Goal: Navigation & Orientation: Find specific page/section

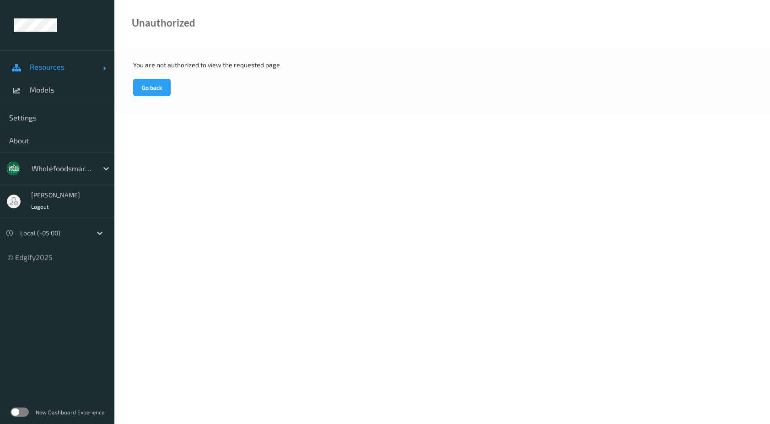
click at [46, 68] on span "Resources" at bounding box center [66, 66] width 73 height 9
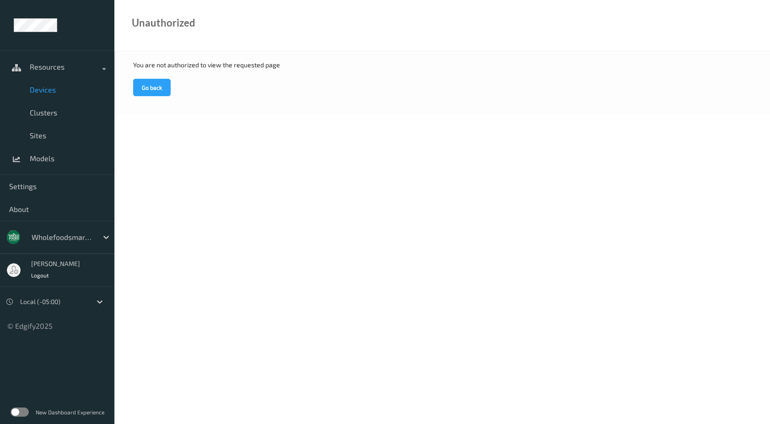
click at [44, 88] on span "Devices" at bounding box center [67, 89] width 75 height 9
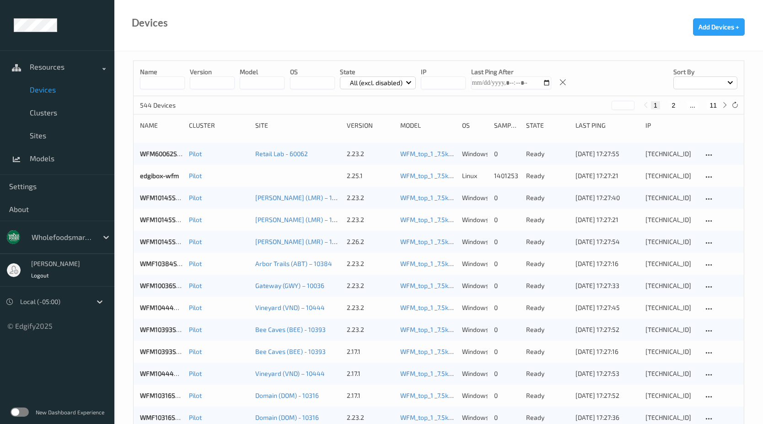
click at [162, 84] on input at bounding box center [162, 82] width 45 height 13
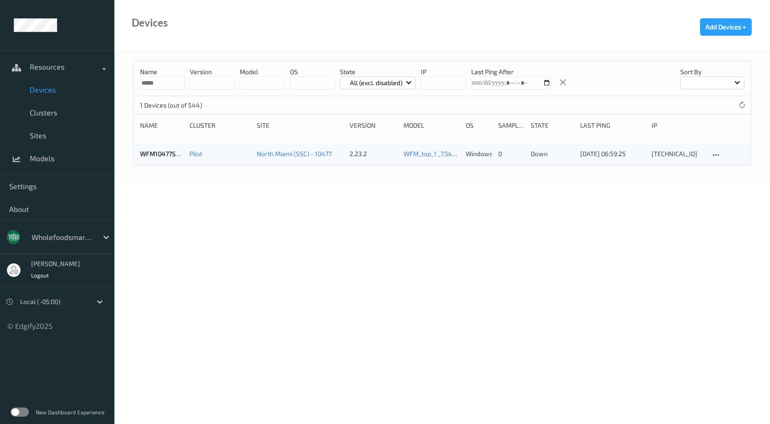
type input "*****"
click at [340, 204] on body "Resources Devices Clusters Sites Models Settings About wholefoodsmarket Sky [PE…" at bounding box center [385, 212] width 770 height 424
drag, startPoint x: 427, startPoint y: 237, endPoint x: 420, endPoint y: 237, distance: 7.3
click at [427, 237] on body "Resources Devices Clusters Sites Models Settings About wholefoodsmarket Sky [PE…" at bounding box center [385, 212] width 770 height 424
